Goal: Information Seeking & Learning: Learn about a topic

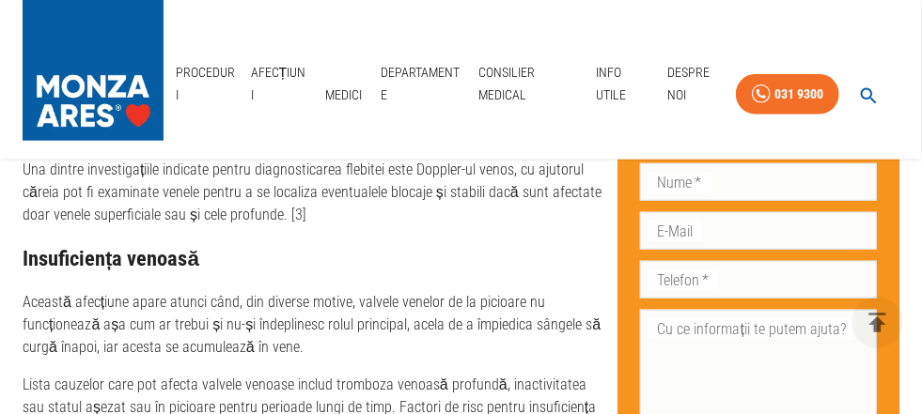
scroll to position [3398, 0]
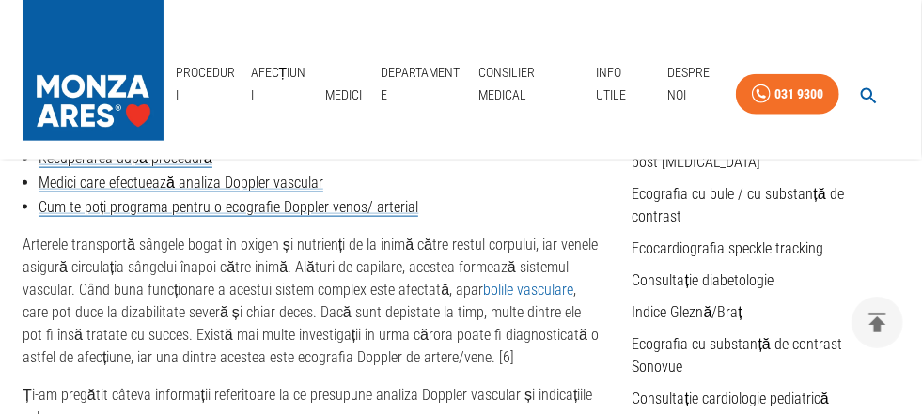
scroll to position [846, 0]
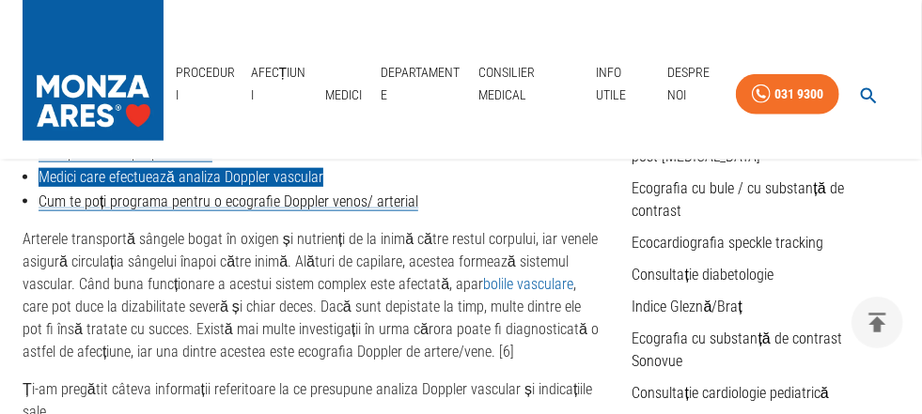
click at [227, 172] on link "Medici care efectuează analiza Doppler vascular" at bounding box center [181, 177] width 285 height 19
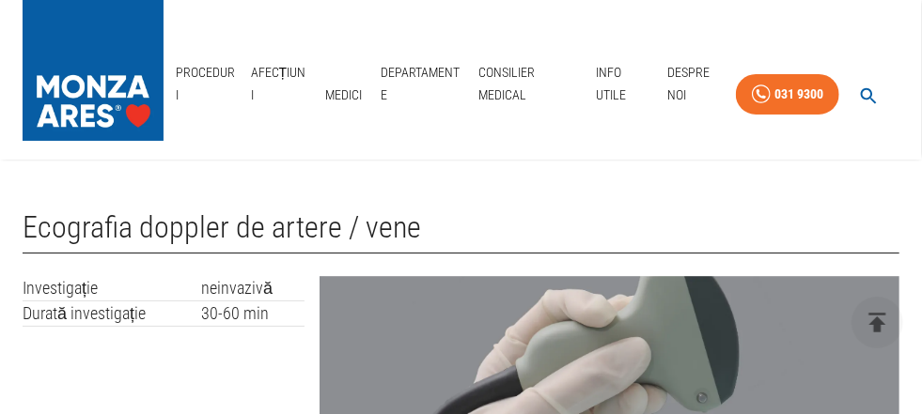
scroll to position [846, 0]
